Goal: Transaction & Acquisition: Purchase product/service

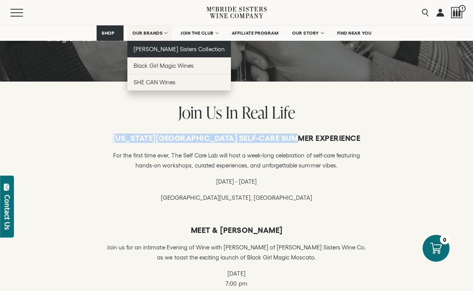
click at [145, 48] on span "[PERSON_NAME] Sisters Collection" at bounding box center [179, 49] width 91 height 7
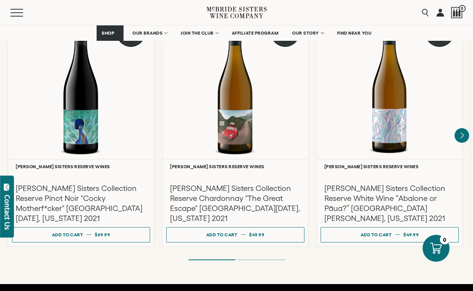
scroll to position [1360, 0]
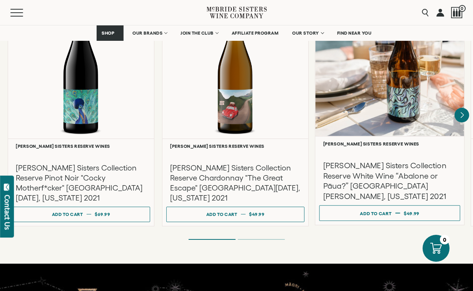
click at [369, 106] on div at bounding box center [389, 62] width 149 height 148
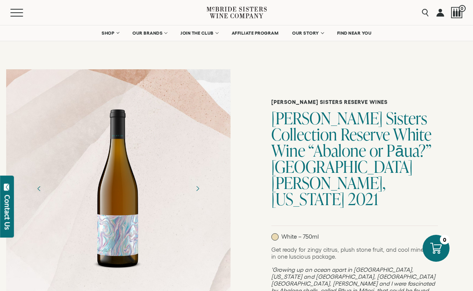
click at [323, 134] on h1 "[PERSON_NAME] Sisters Collection Reserve White Wine “Abalone or Pāua?” [GEOGRAP…" at bounding box center [354, 158] width 167 height 97
click at [311, 156] on h1 "[PERSON_NAME] Sisters Collection Reserve White Wine “Abalone or Pāua?” [GEOGRAP…" at bounding box center [354, 158] width 167 height 97
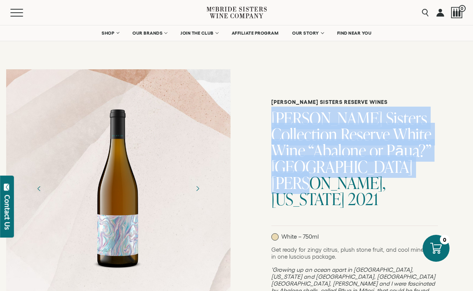
drag, startPoint x: 417, startPoint y: 170, endPoint x: 267, endPoint y: 123, distance: 157.4
copy h1 "[PERSON_NAME] Sisters Collection Reserve White Wine “Abalone or Pāua?” [GEOGRAP…"
click at [23, 13] on span "Mobile Menu Trigger" at bounding box center [18, 12] width 16 height 1
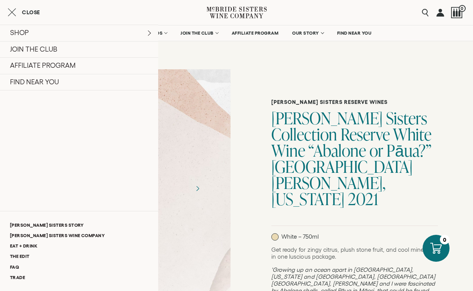
click at [12, 10] on icon "Close cart" at bounding box center [12, 12] width 8 height 9
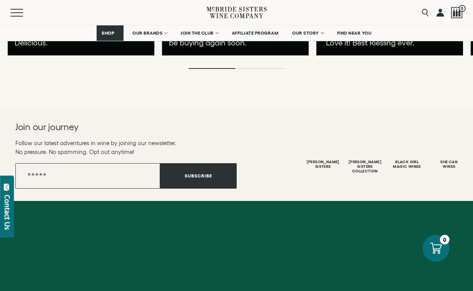
scroll to position [2153, 0]
